Goal: Navigation & Orientation: Understand site structure

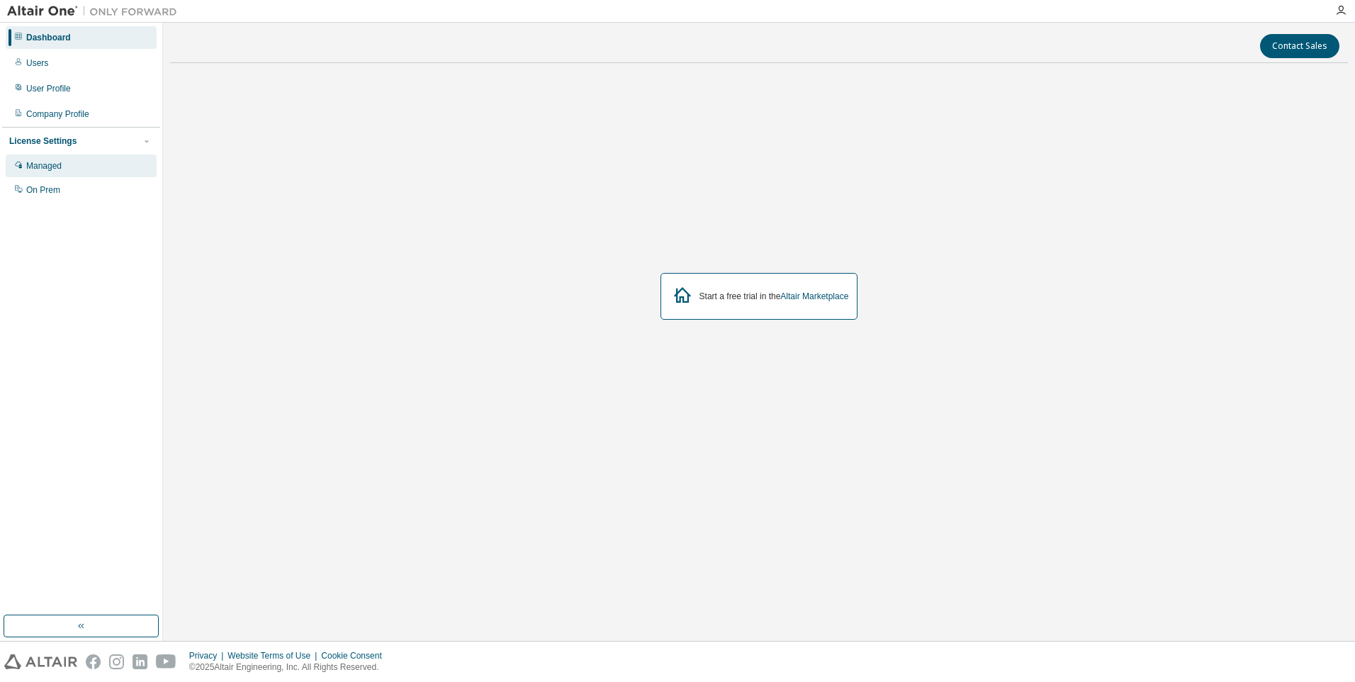
click at [45, 168] on div "Managed" at bounding box center [43, 165] width 35 height 11
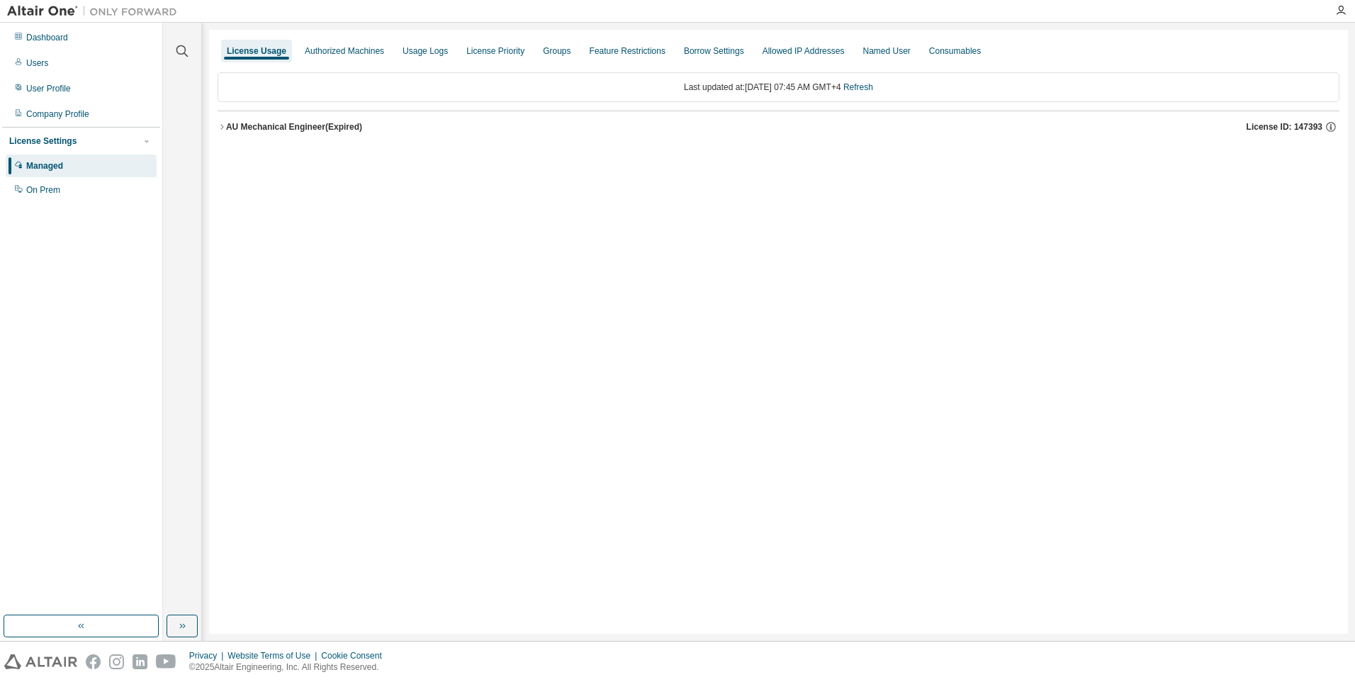
click at [223, 128] on icon "button" at bounding box center [222, 127] width 9 height 9
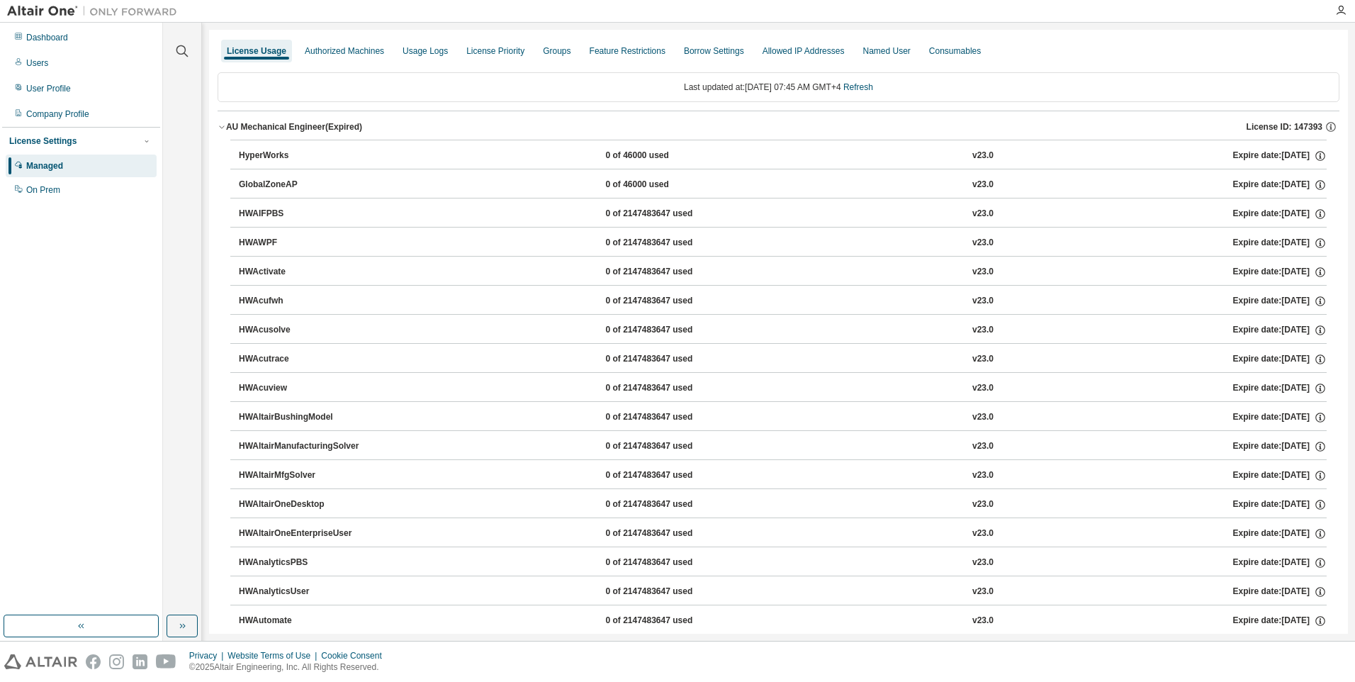
click at [224, 127] on icon "button" at bounding box center [222, 127] width 9 height 9
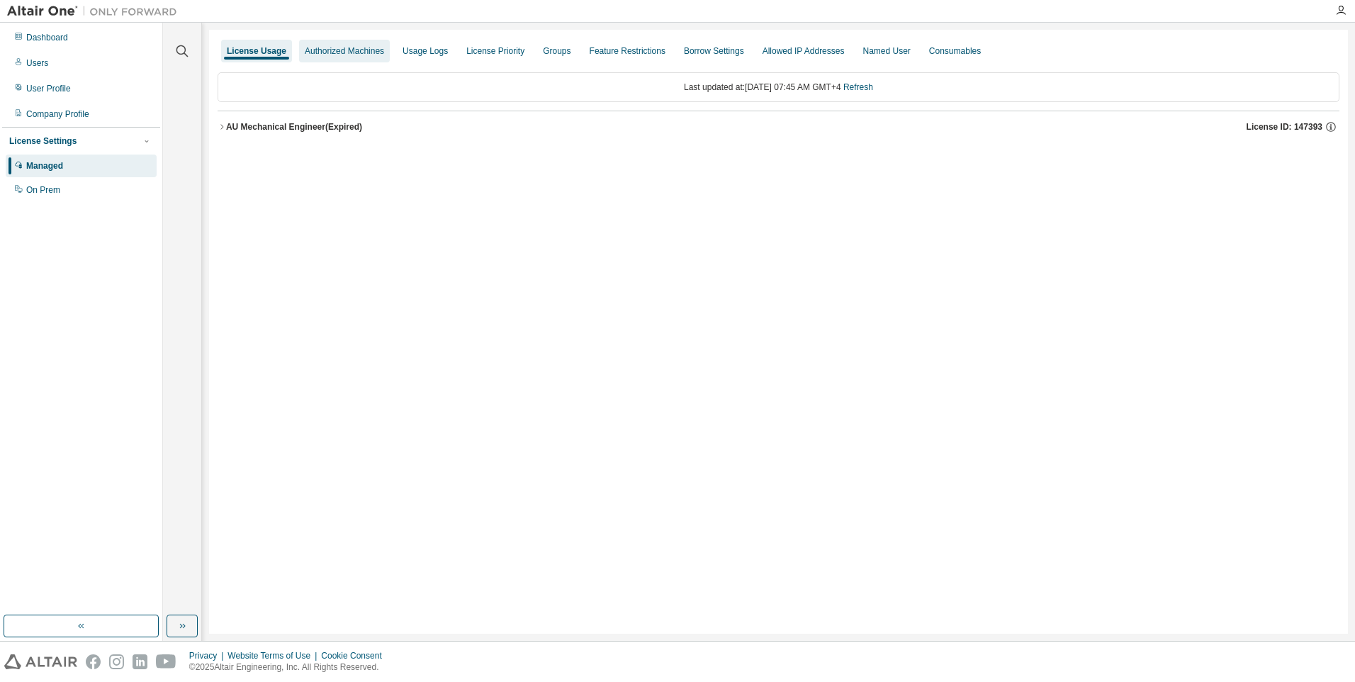
click at [366, 45] on div "Authorized Machines" at bounding box center [344, 50] width 79 height 11
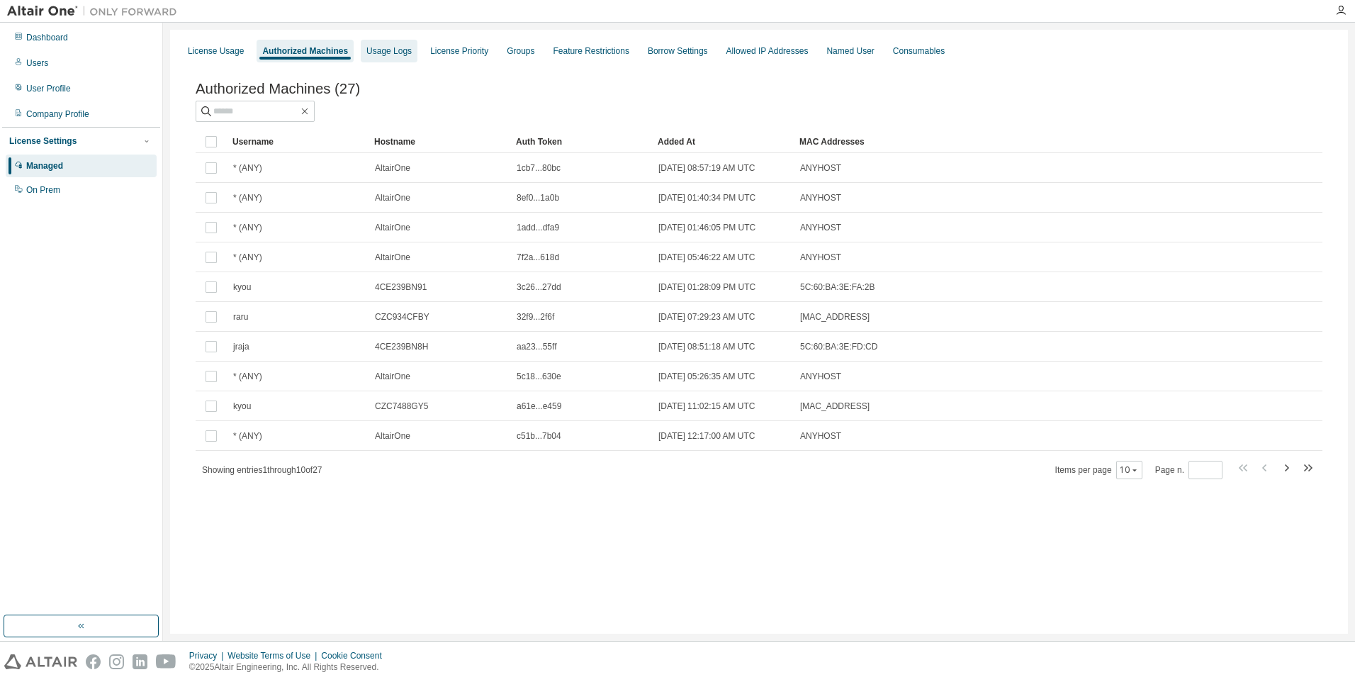
click at [394, 60] on div "Usage Logs" at bounding box center [389, 51] width 57 height 23
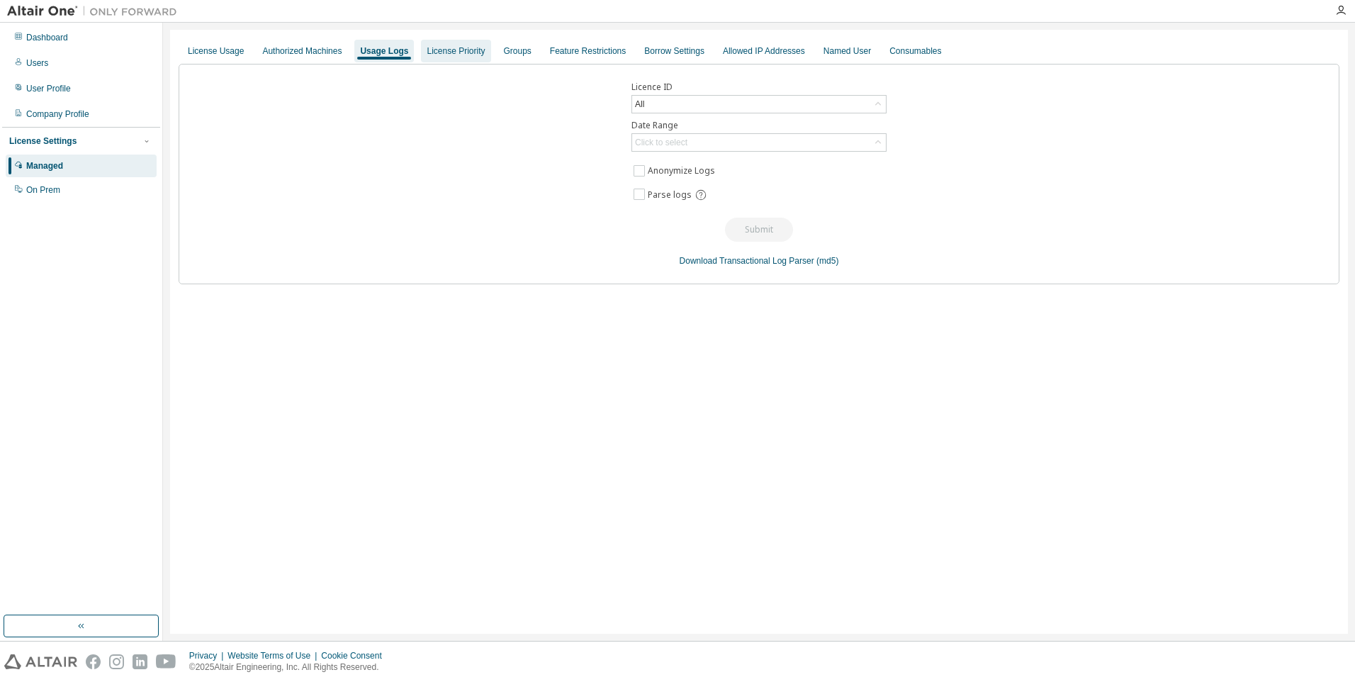
click at [459, 55] on div "License Priority" at bounding box center [456, 50] width 58 height 11
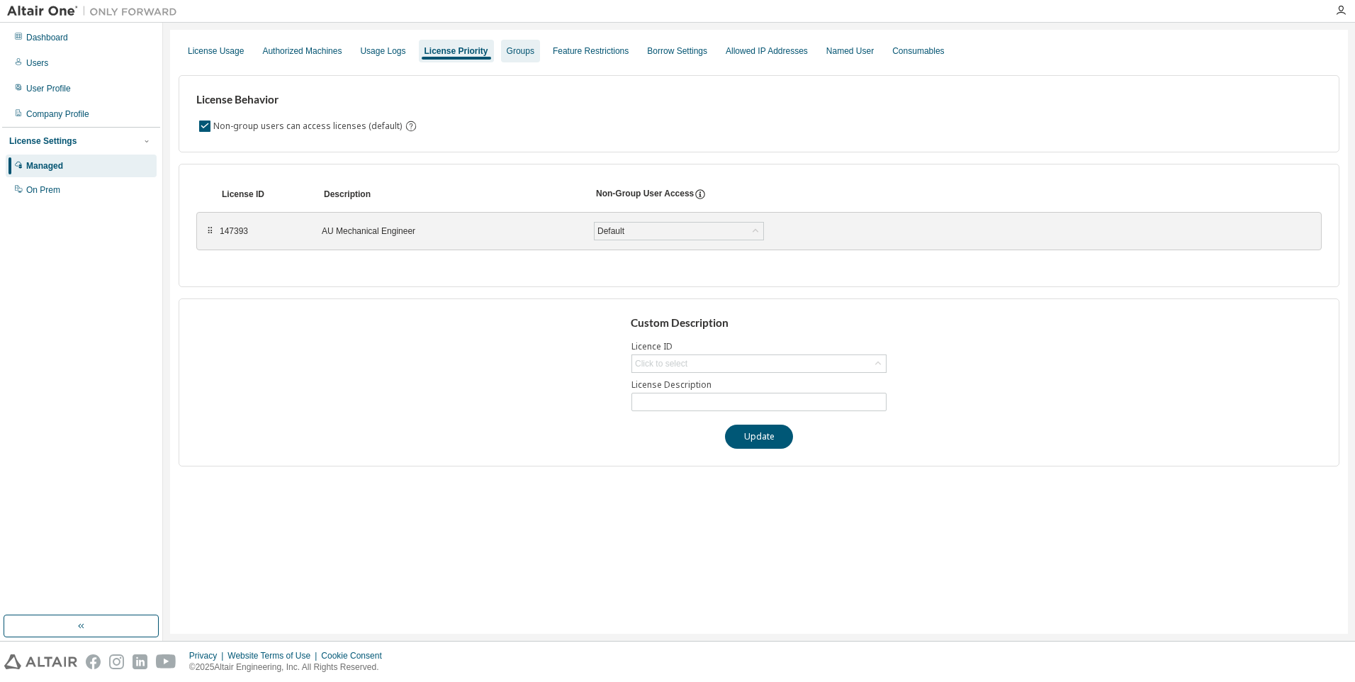
click at [535, 52] on div "Groups" at bounding box center [521, 50] width 28 height 11
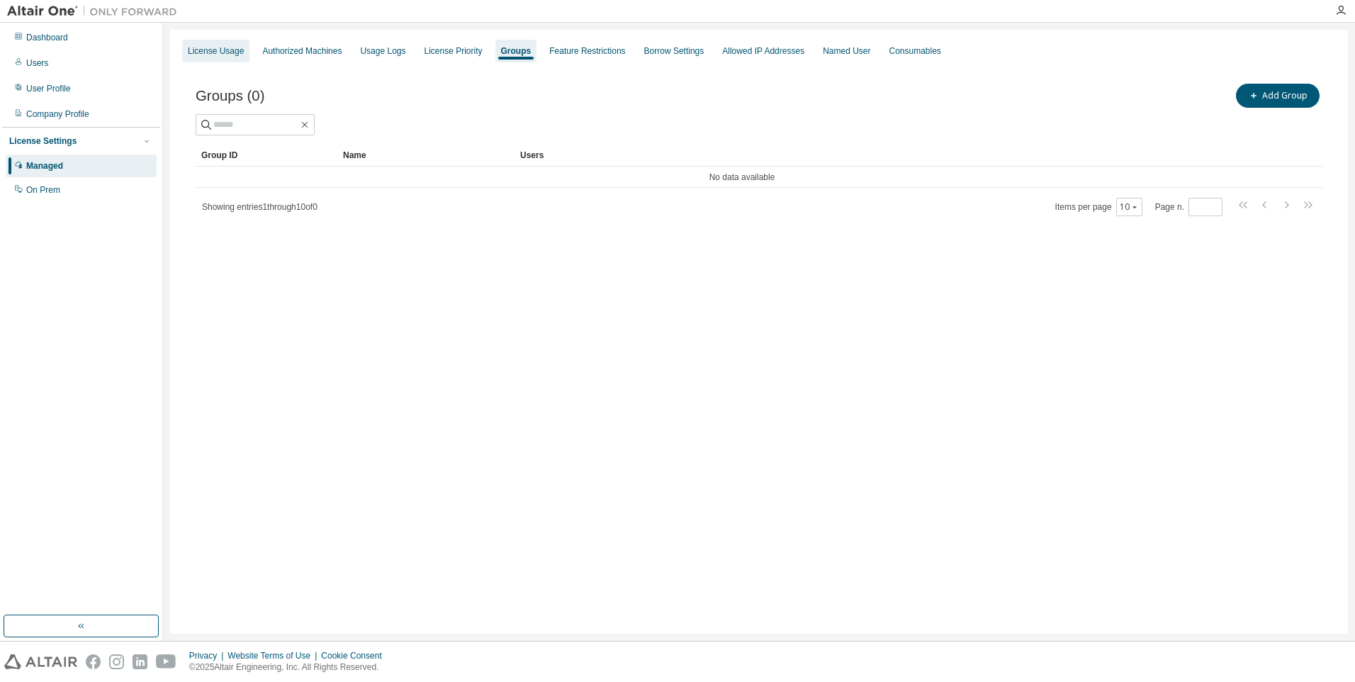
click at [222, 46] on div "License Usage" at bounding box center [216, 50] width 56 height 11
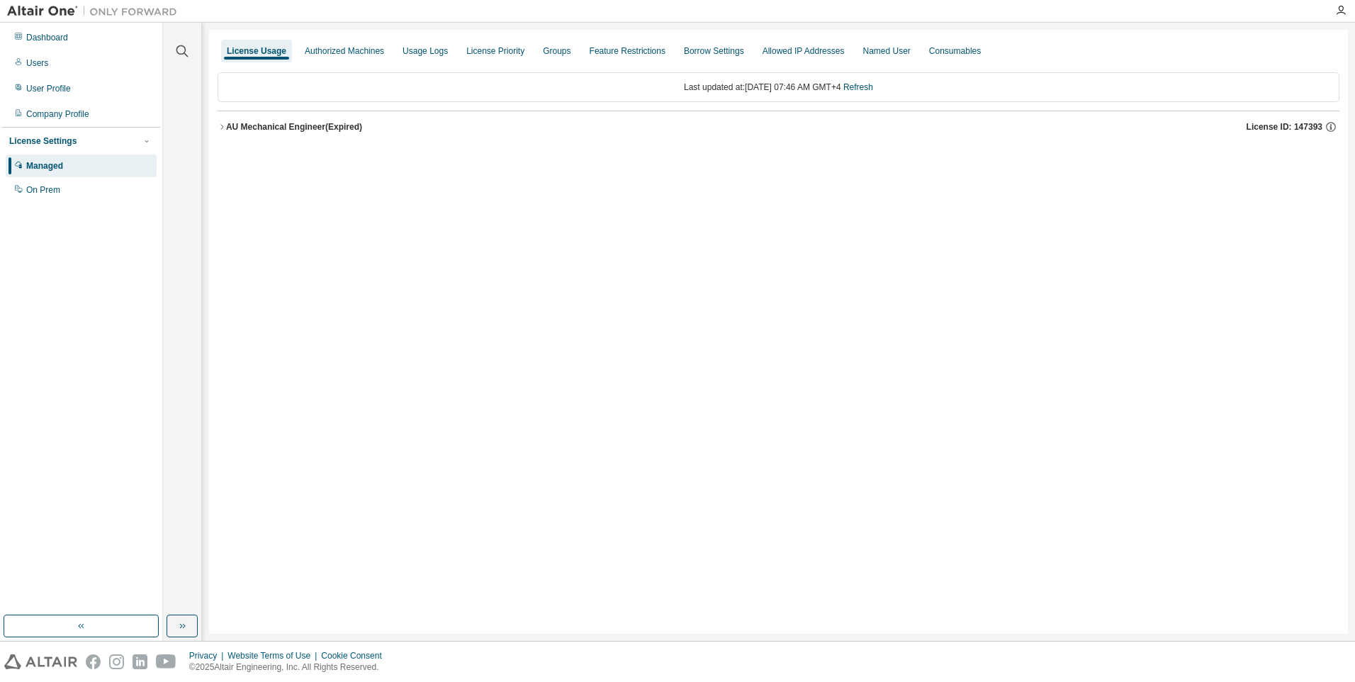
click at [223, 123] on icon "button" at bounding box center [222, 127] width 9 height 9
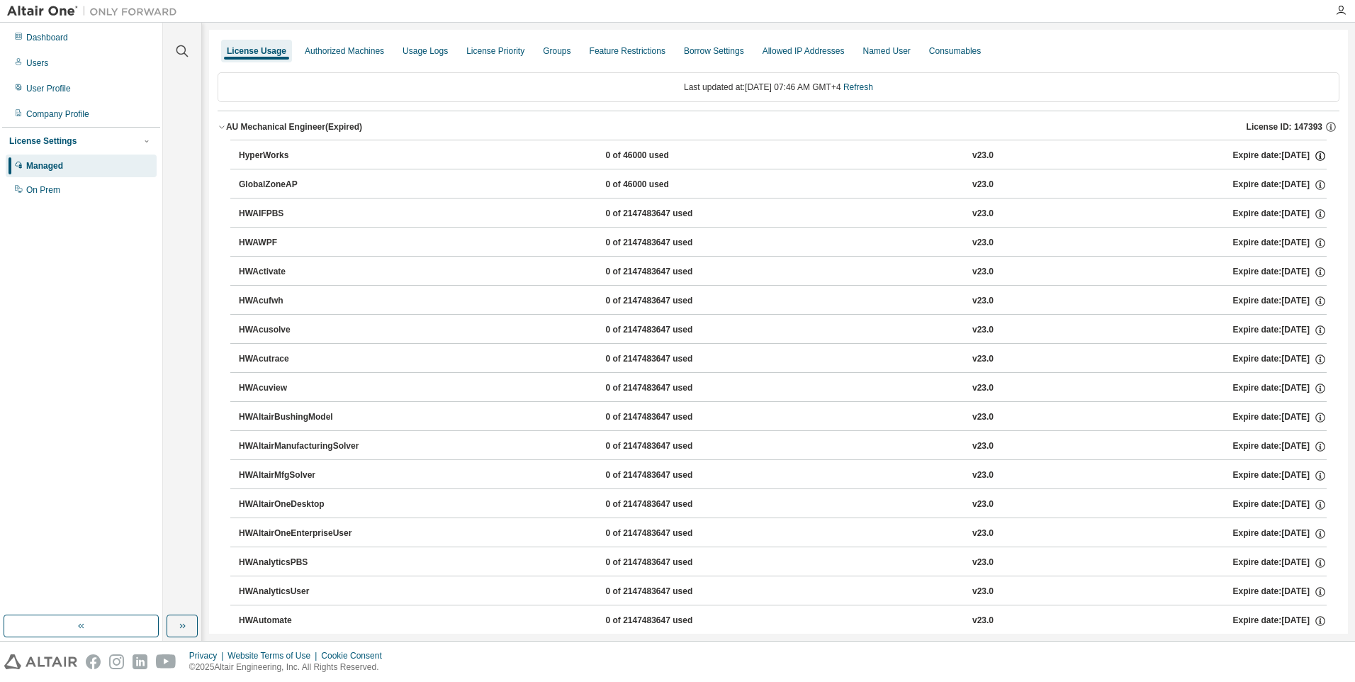
click at [1314, 155] on icon "button" at bounding box center [1320, 156] width 13 height 13
click at [1325, 128] on icon "button" at bounding box center [1331, 127] width 13 height 13
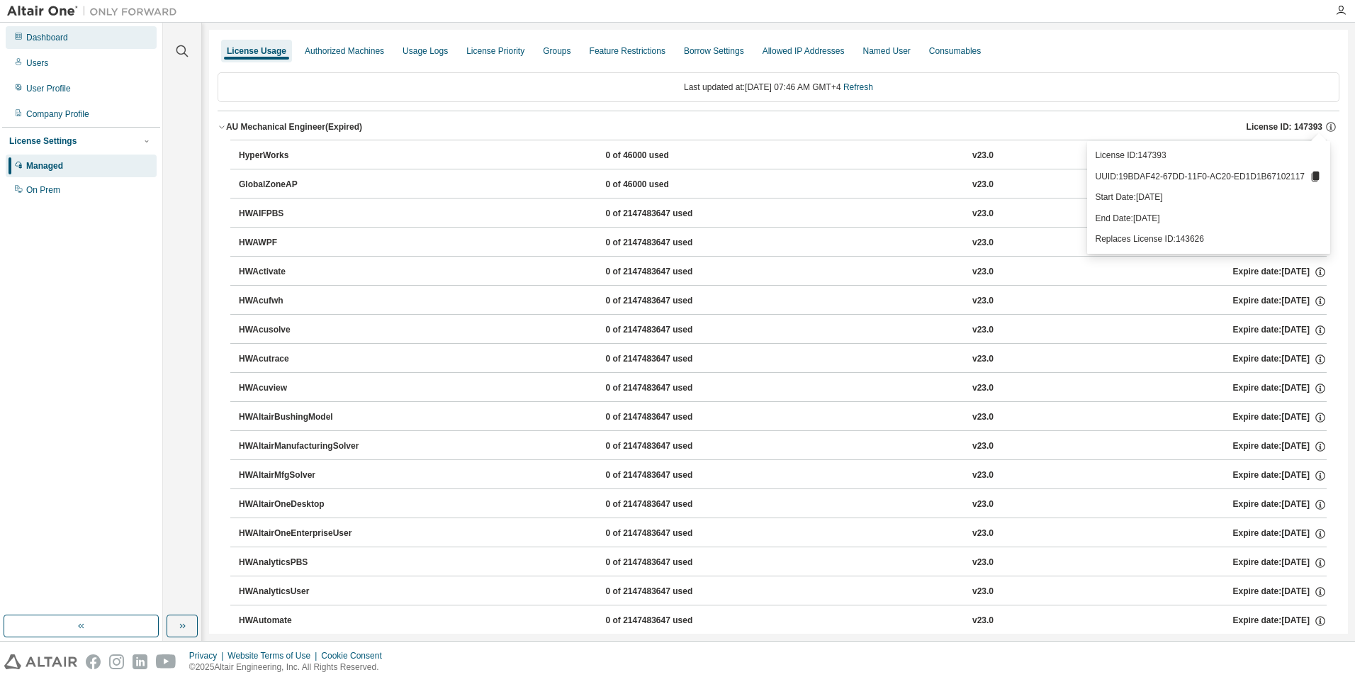
click at [35, 40] on div "Dashboard" at bounding box center [47, 37] width 42 height 11
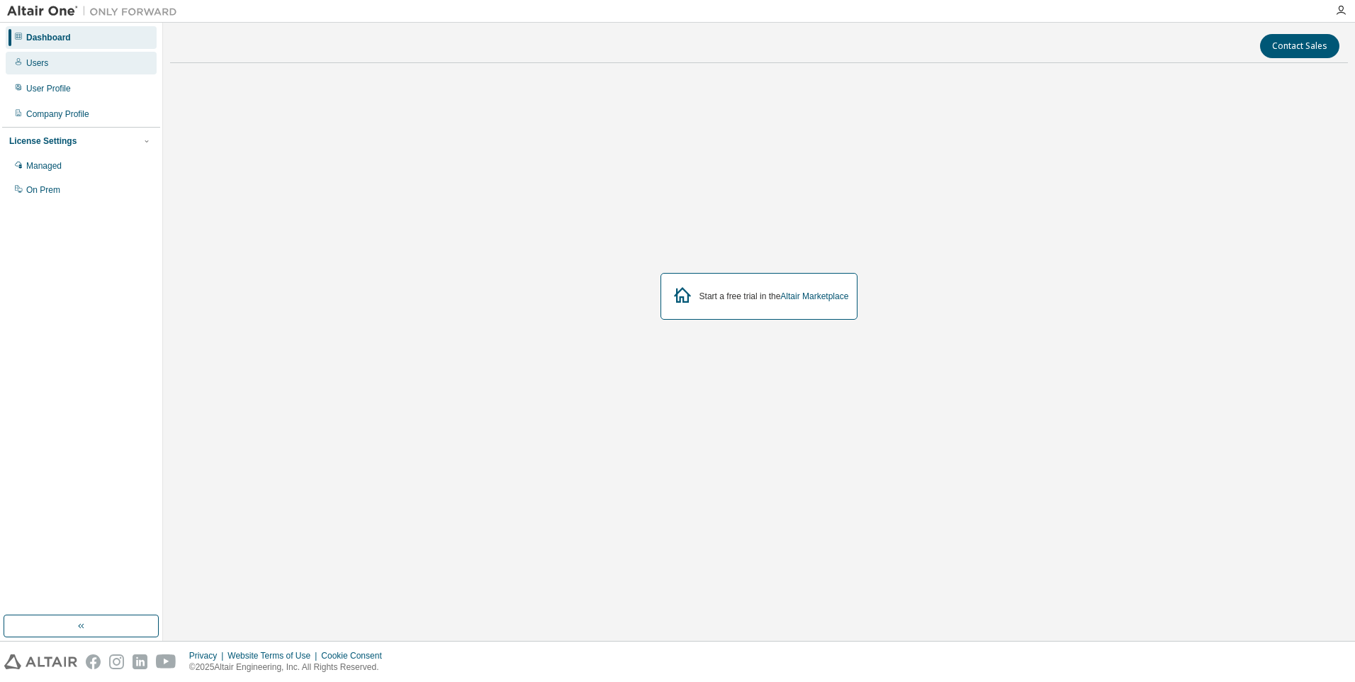
click at [35, 57] on div "Users" at bounding box center [37, 62] width 22 height 11
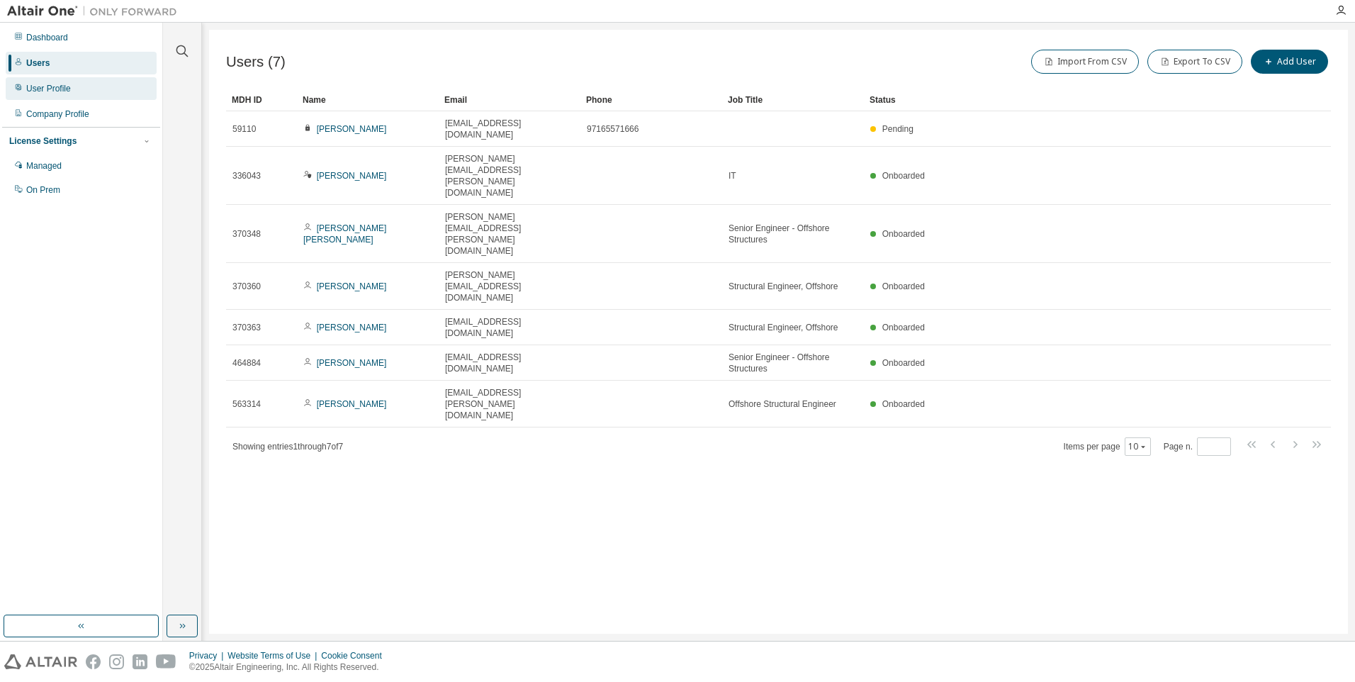
click at [50, 92] on div "User Profile" at bounding box center [48, 88] width 45 height 11
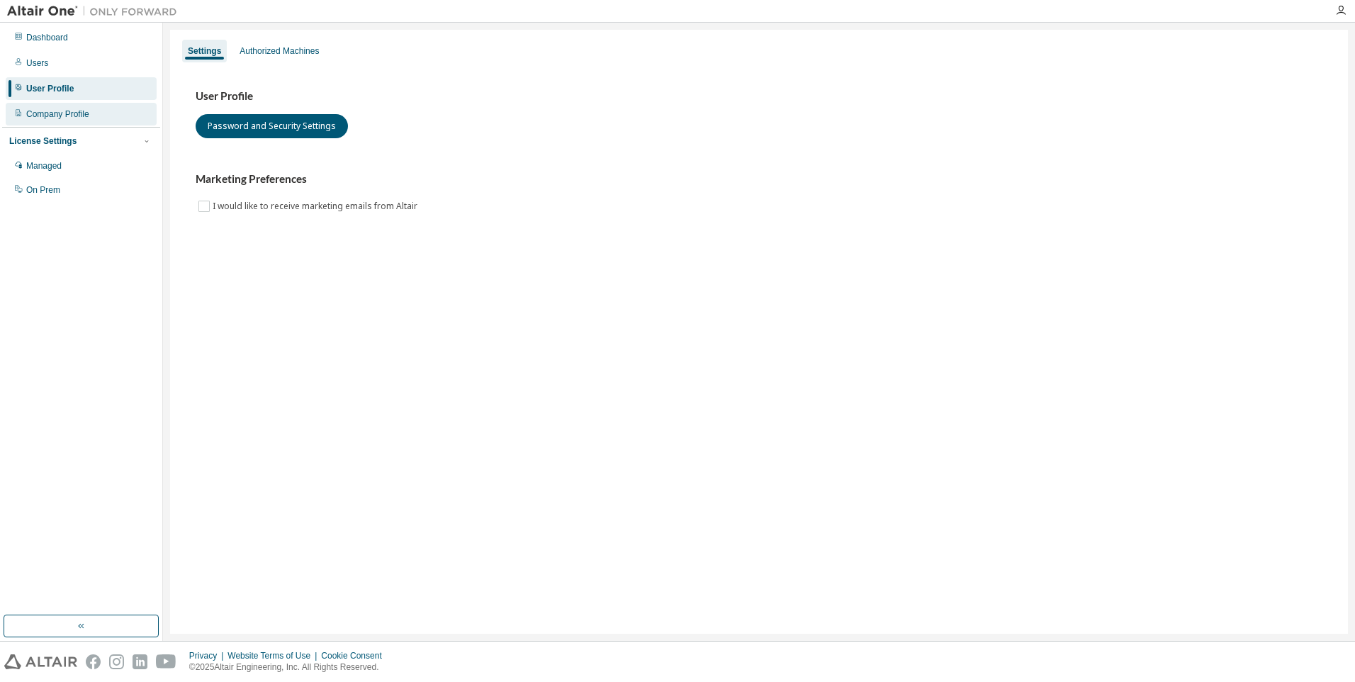
click at [50, 116] on div "Company Profile" at bounding box center [57, 113] width 63 height 11
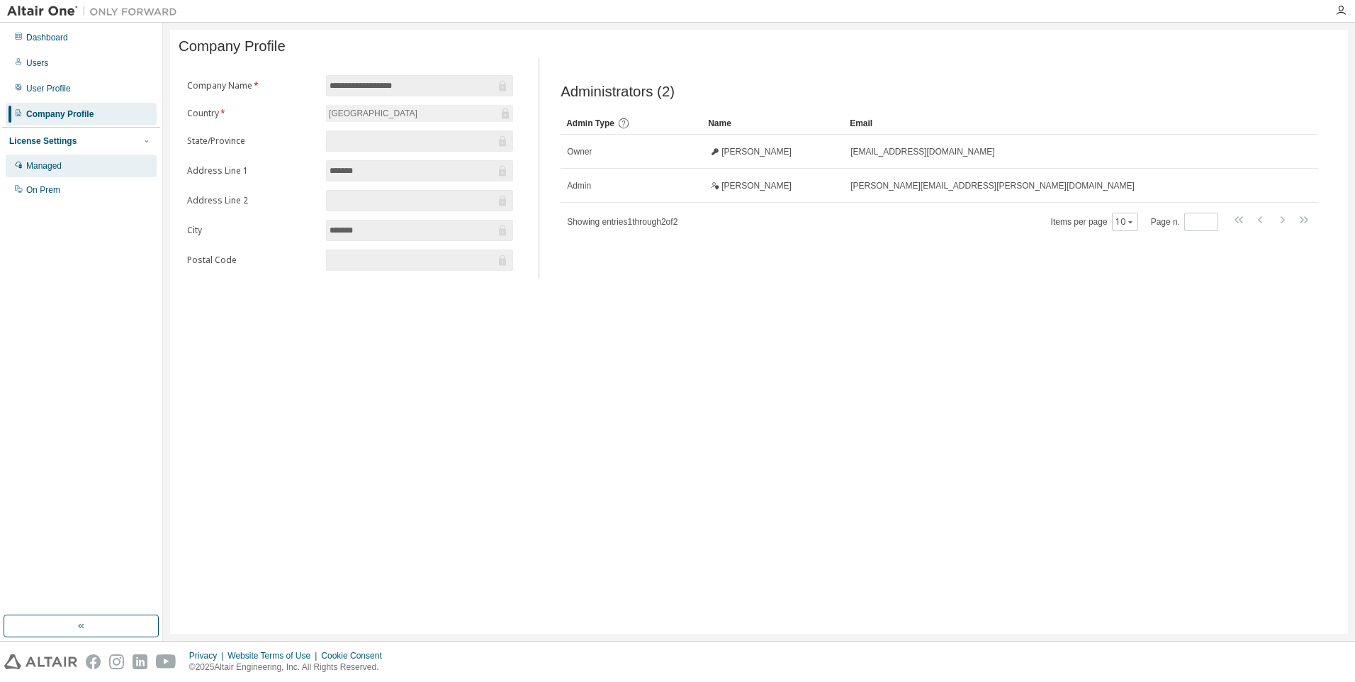
click at [43, 167] on div "Managed" at bounding box center [43, 165] width 35 height 11
